Goal: Task Accomplishment & Management: Use online tool/utility

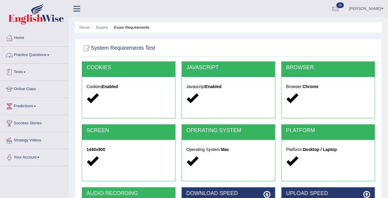
click at [26, 71] on link "Tests" at bounding box center [34, 71] width 68 height 15
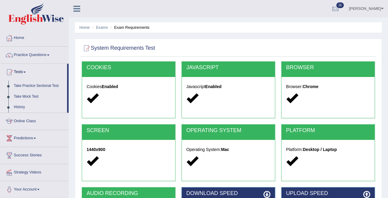
click at [18, 107] on link "History" at bounding box center [39, 107] width 56 height 11
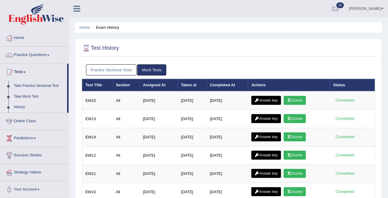
click at [29, 93] on link "Take Mock Test" at bounding box center [39, 96] width 56 height 11
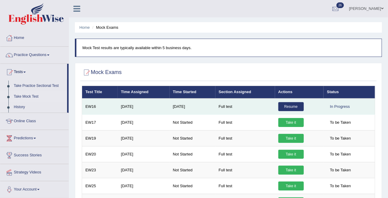
click at [292, 106] on link "Resume" at bounding box center [290, 106] width 25 height 9
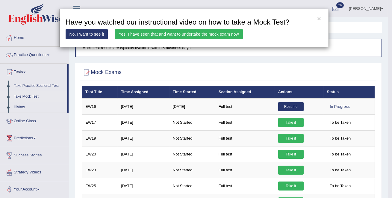
click at [287, 106] on div "× Have you watched our instructional video on how to take a Mock Test? No, I wa…" at bounding box center [196, 99] width 392 height 198
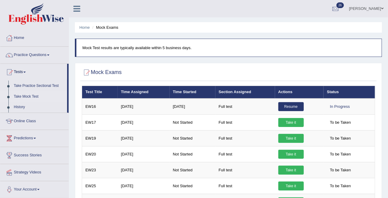
click at [287, 106] on link "Resume" at bounding box center [290, 106] width 25 height 9
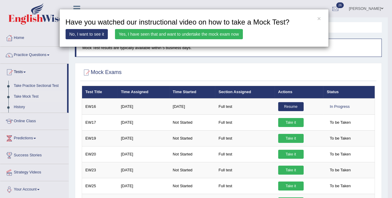
click at [81, 35] on link "No, I want to see it" at bounding box center [87, 34] width 43 height 10
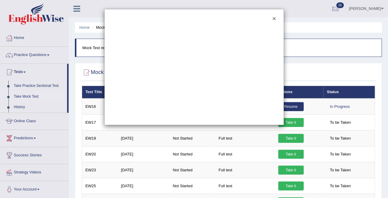
click at [274, 18] on button "×" at bounding box center [274, 18] width 4 height 6
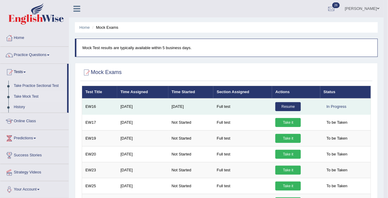
click at [287, 106] on link "Resume" at bounding box center [287, 106] width 25 height 9
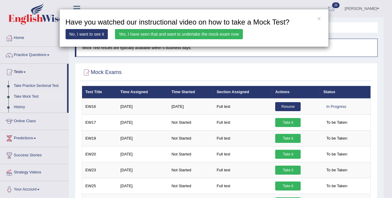
click at [227, 34] on link "Yes, I have seen that and want to undertake the mock exam now" at bounding box center [179, 34] width 128 height 10
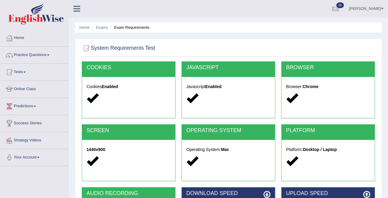
scroll to position [117, 0]
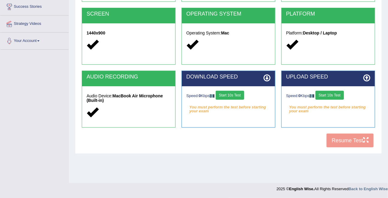
click at [321, 96] on button "Start 10s Test" at bounding box center [330, 95] width 28 height 9
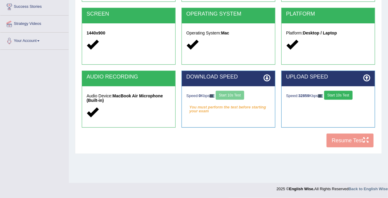
click at [236, 94] on div "Speed: 0 Kbps Start 10s Test" at bounding box center [228, 96] width 84 height 10
click at [236, 94] on button "Start 10s Test" at bounding box center [230, 95] width 28 height 9
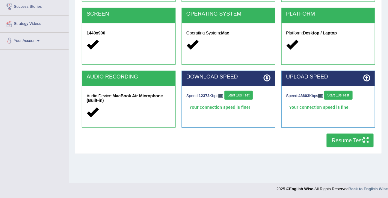
click at [345, 139] on button "Resume Test" at bounding box center [350, 141] width 47 height 14
